Goal: Information Seeking & Learning: Learn about a topic

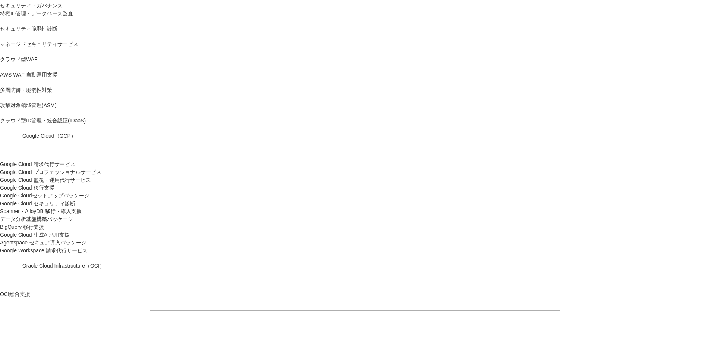
scroll to position [447, 0]
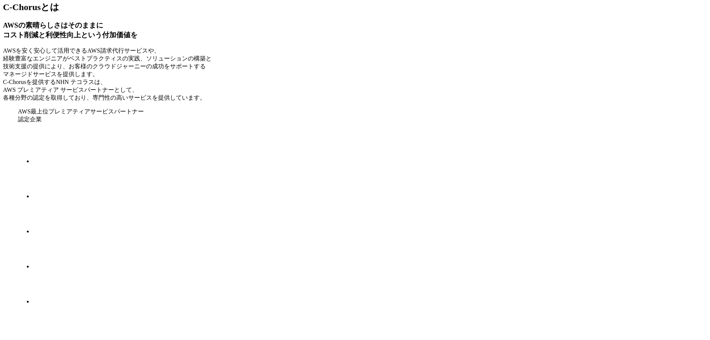
scroll to position [1860, 0]
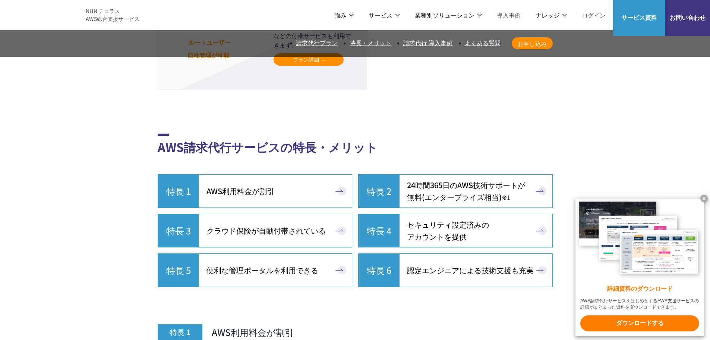
scroll to position [2352, 0]
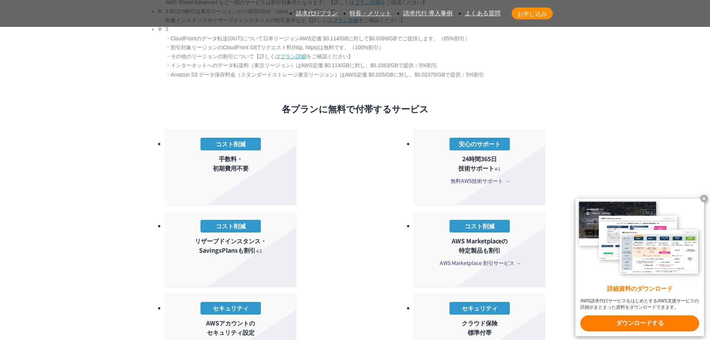
scroll to position [1417, 0]
